Goal: Task Accomplishment & Management: Use online tool/utility

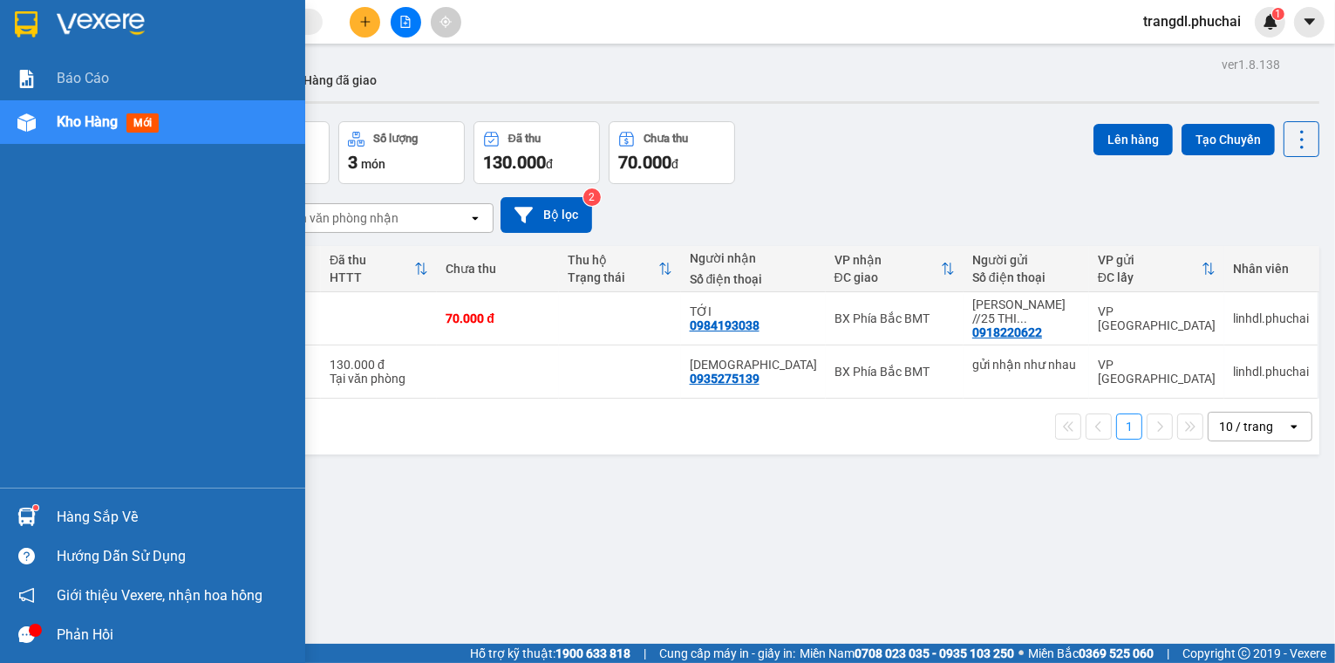
click at [45, 124] on div "Kho hàng mới" at bounding box center [152, 122] width 305 height 44
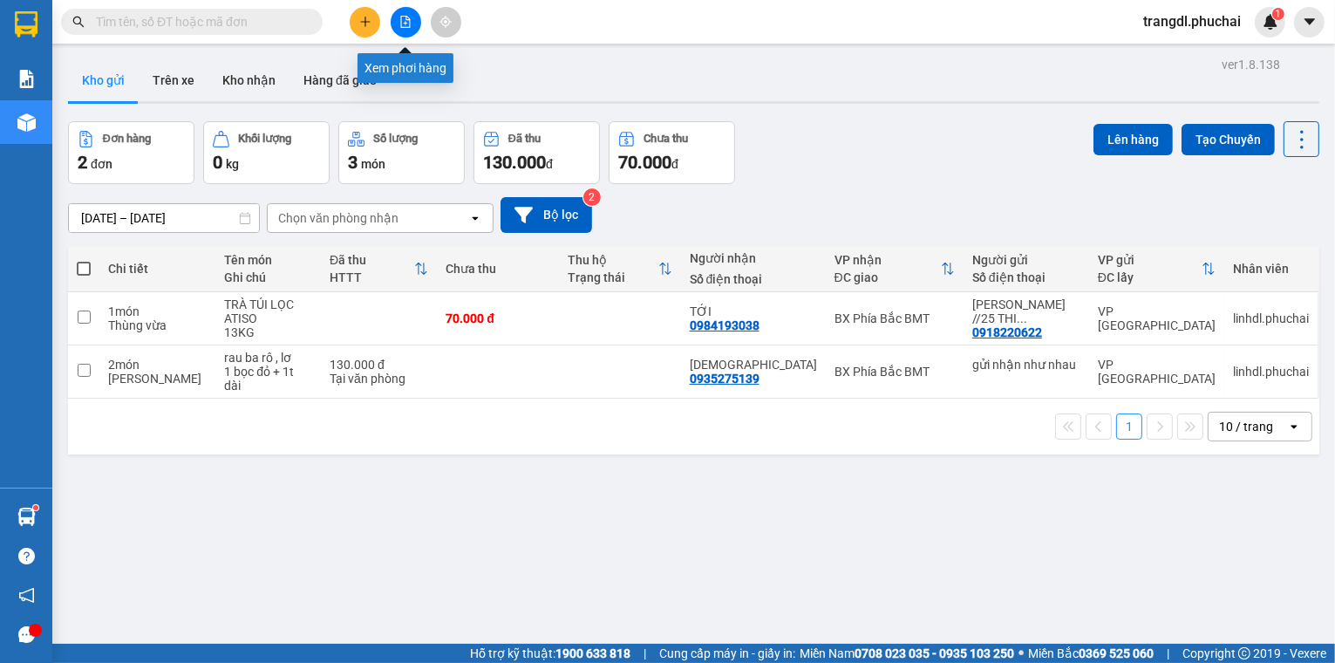
click at [402, 26] on icon "file-add" at bounding box center [405, 22] width 12 height 12
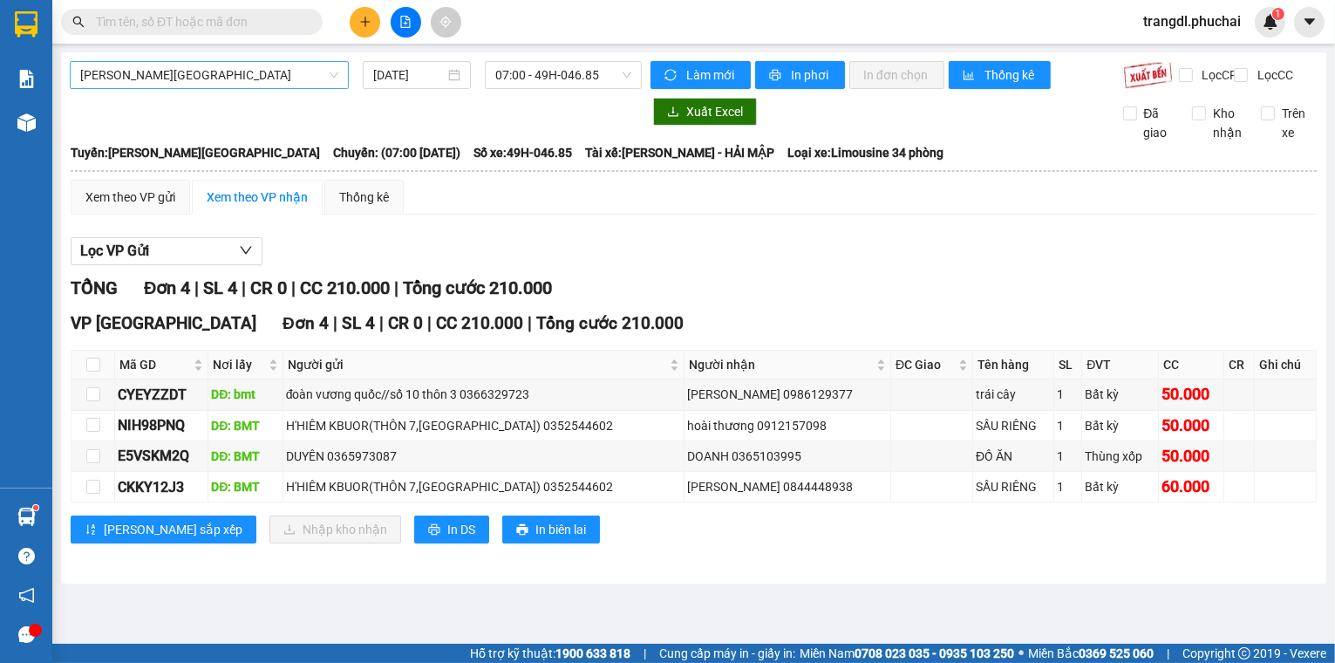
click at [195, 80] on span "[PERSON_NAME][GEOGRAPHIC_DATA]" at bounding box center [209, 75] width 258 height 26
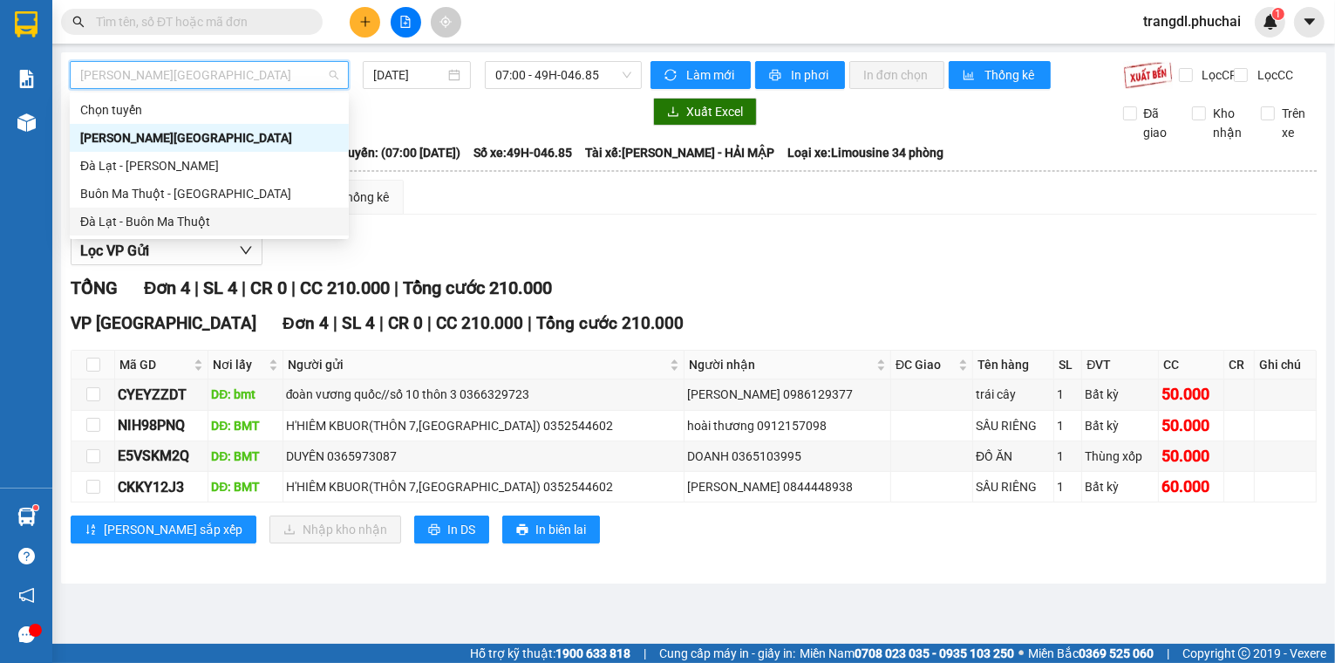
click at [216, 214] on div "Đà Lạt - Buôn Ma Thuột" at bounding box center [209, 221] width 258 height 19
type input "[DATE]"
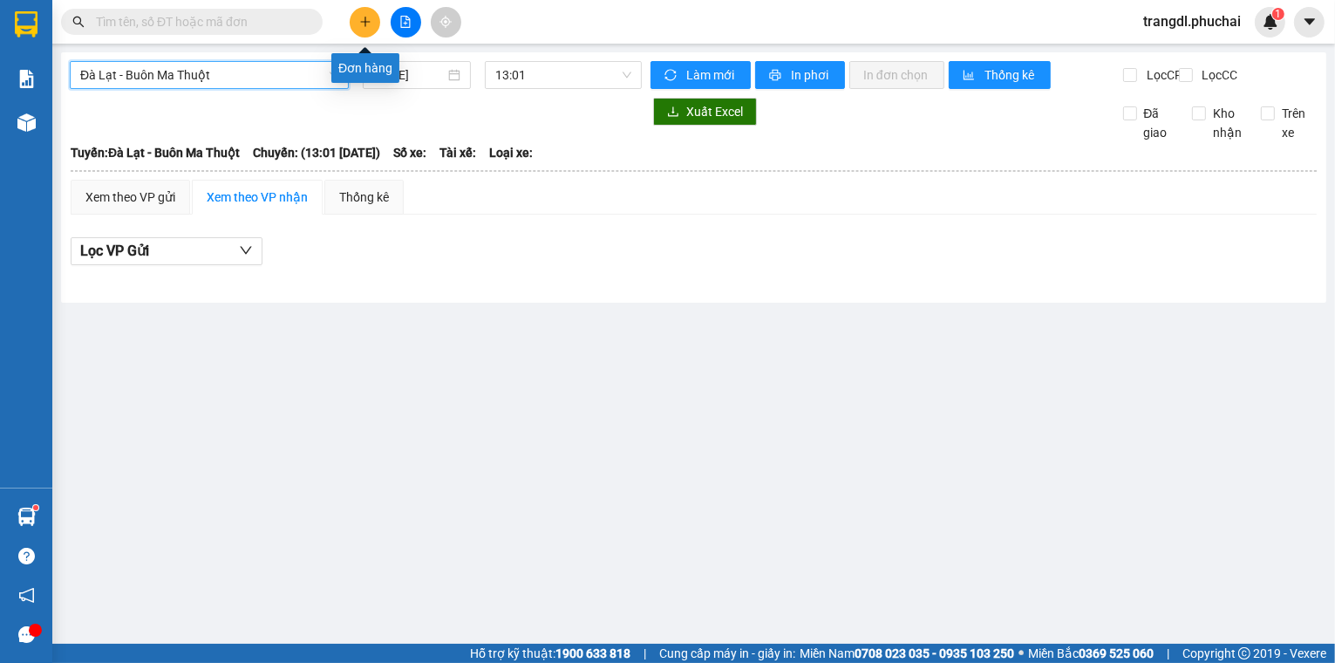
click at [370, 27] on icon "plus" at bounding box center [365, 22] width 12 height 12
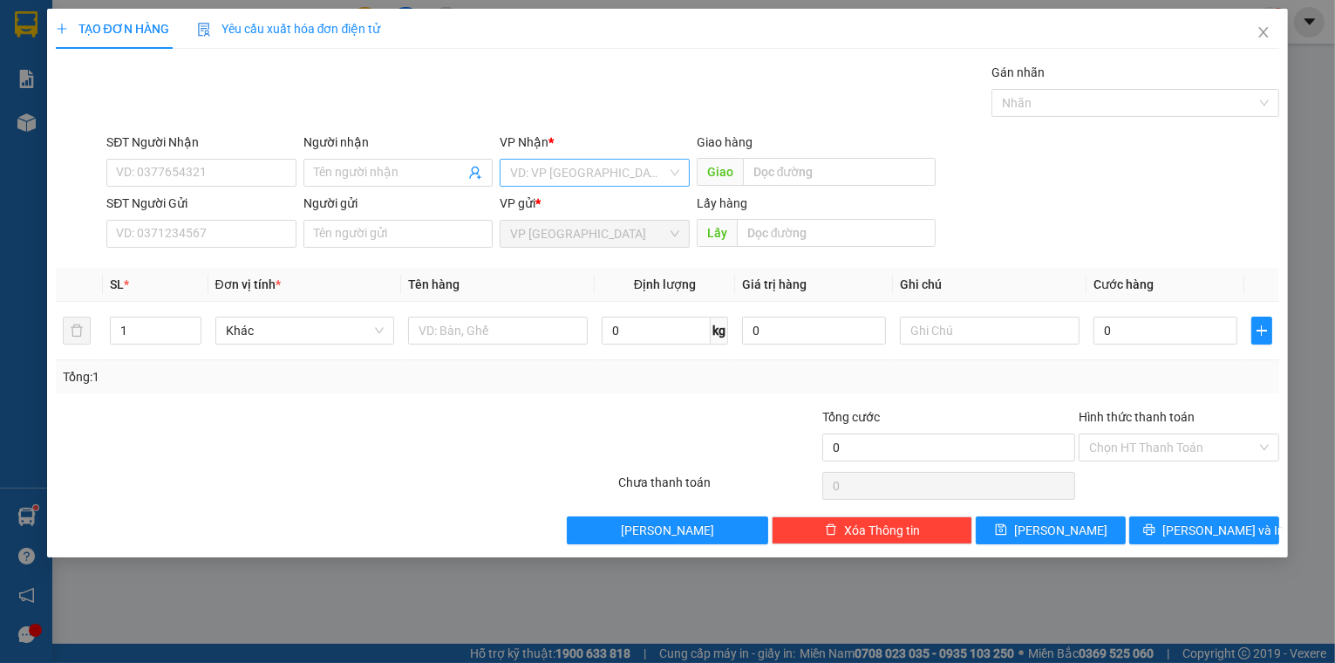
click at [571, 169] on input "search" at bounding box center [588, 173] width 157 height 26
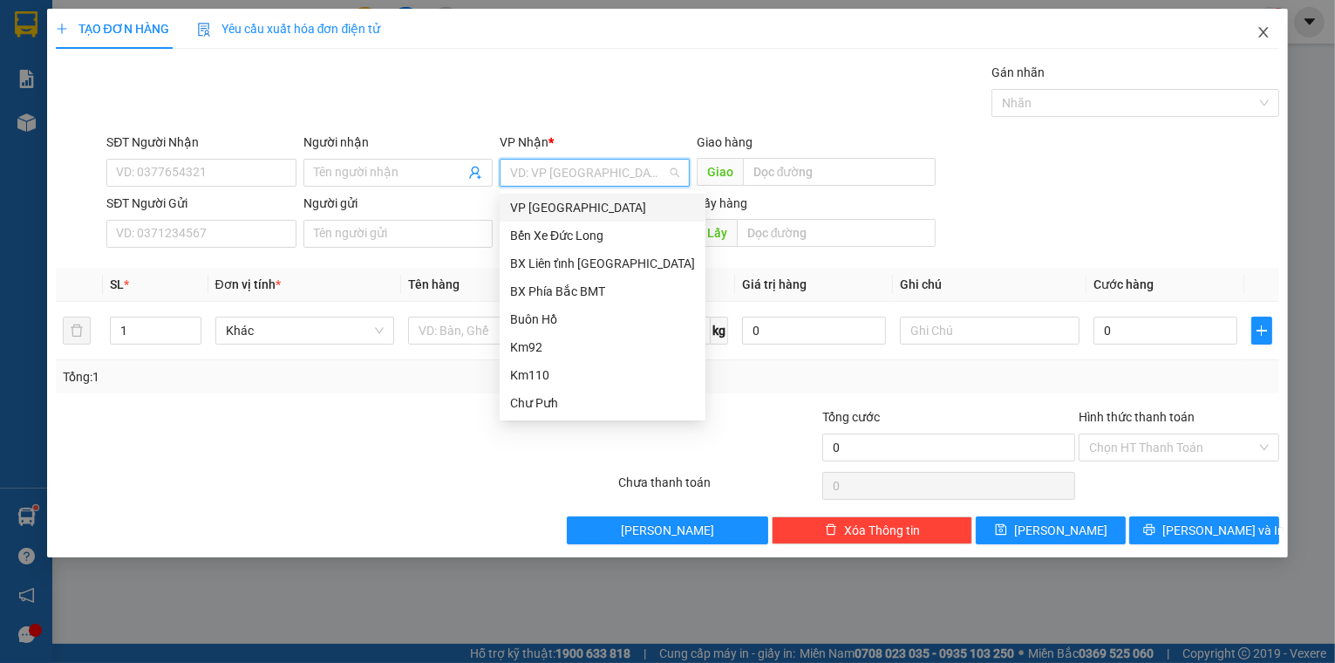
click at [1262, 31] on icon "close" at bounding box center [1263, 32] width 14 height 14
